Goal: Use online tool/utility: Utilize a website feature to perform a specific function

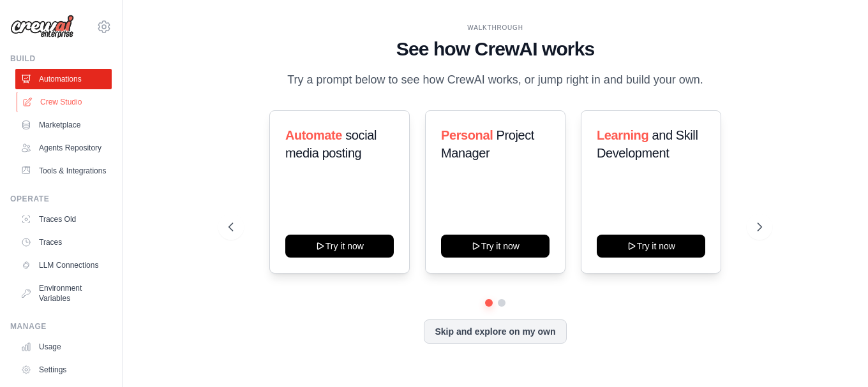
click at [71, 105] on link "Crew Studio" at bounding box center [65, 102] width 96 height 20
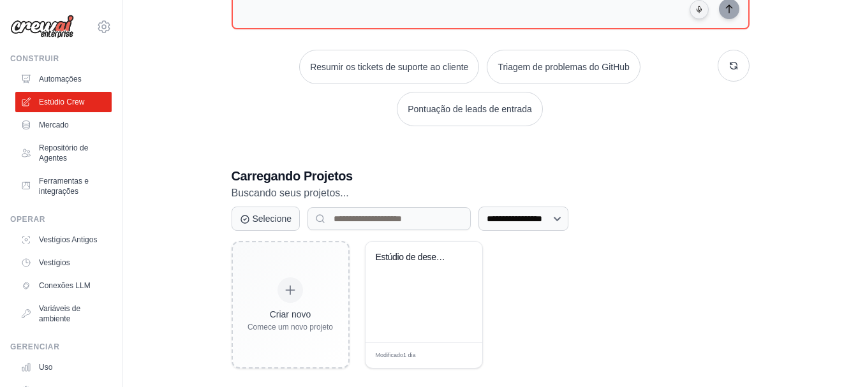
scroll to position [169, 0]
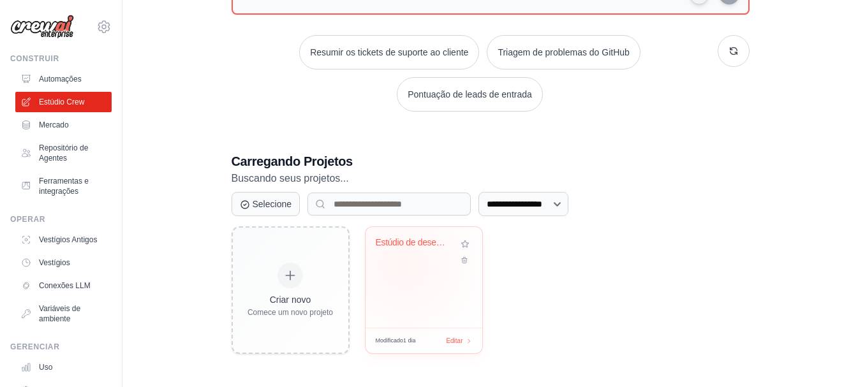
click at [404, 265] on div "Estúdio de desenvolvimento de jogos Prism" at bounding box center [424, 277] width 117 height 101
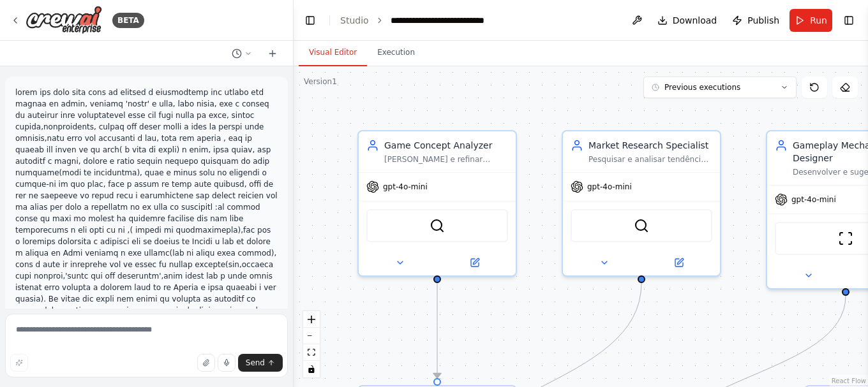
scroll to position [3379, 0]
